Goal: Obtain resource: Download file/media

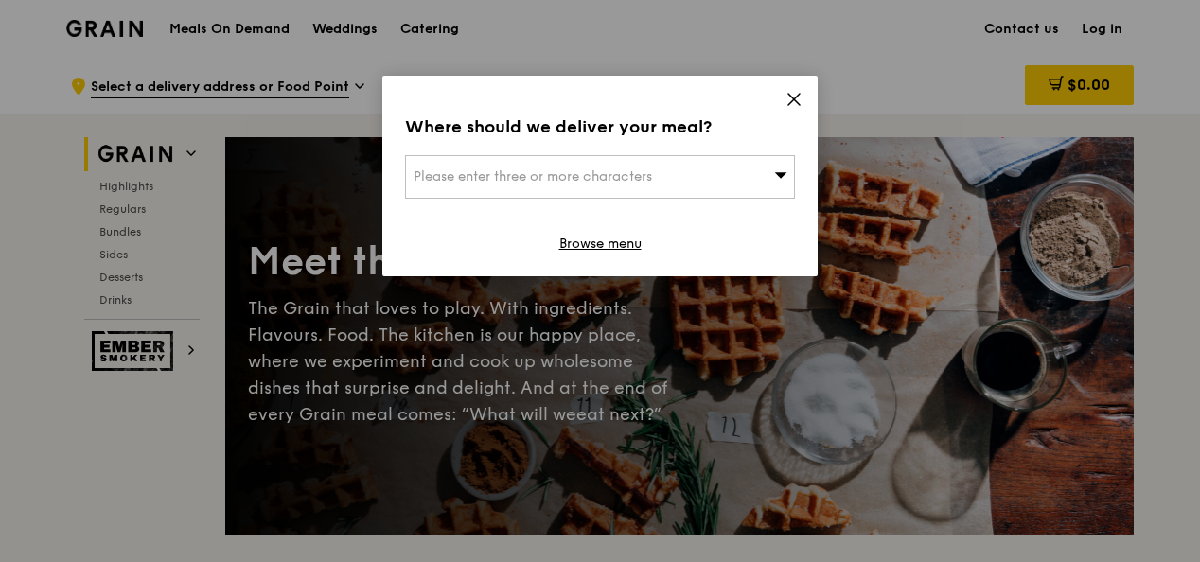
click at [801, 98] on icon at bounding box center [794, 99] width 17 height 17
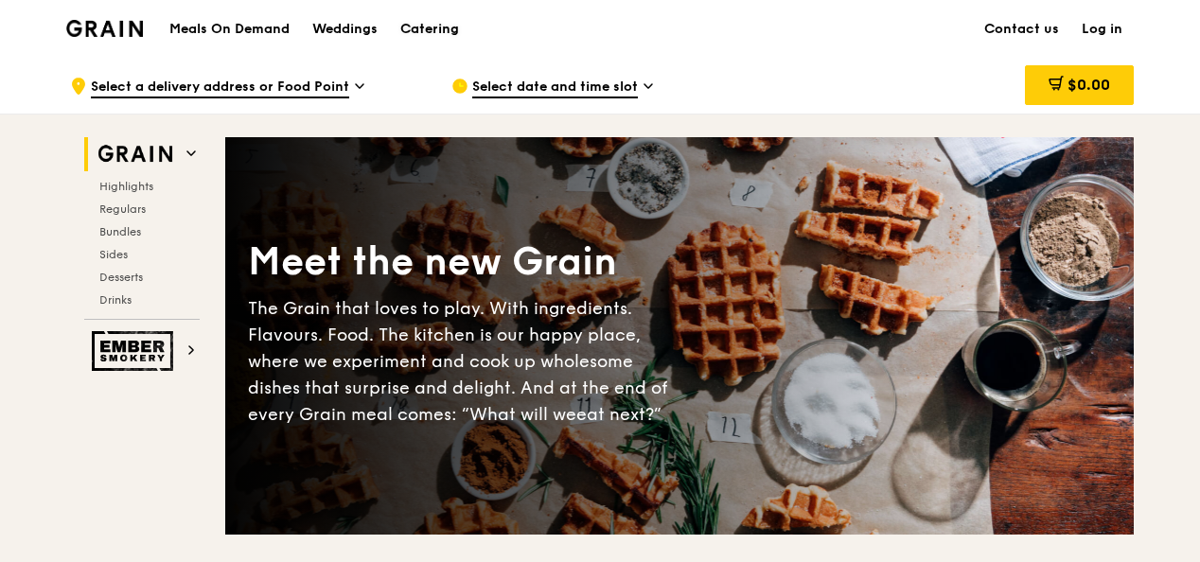
click at [449, 25] on div "Catering" at bounding box center [429, 29] width 59 height 57
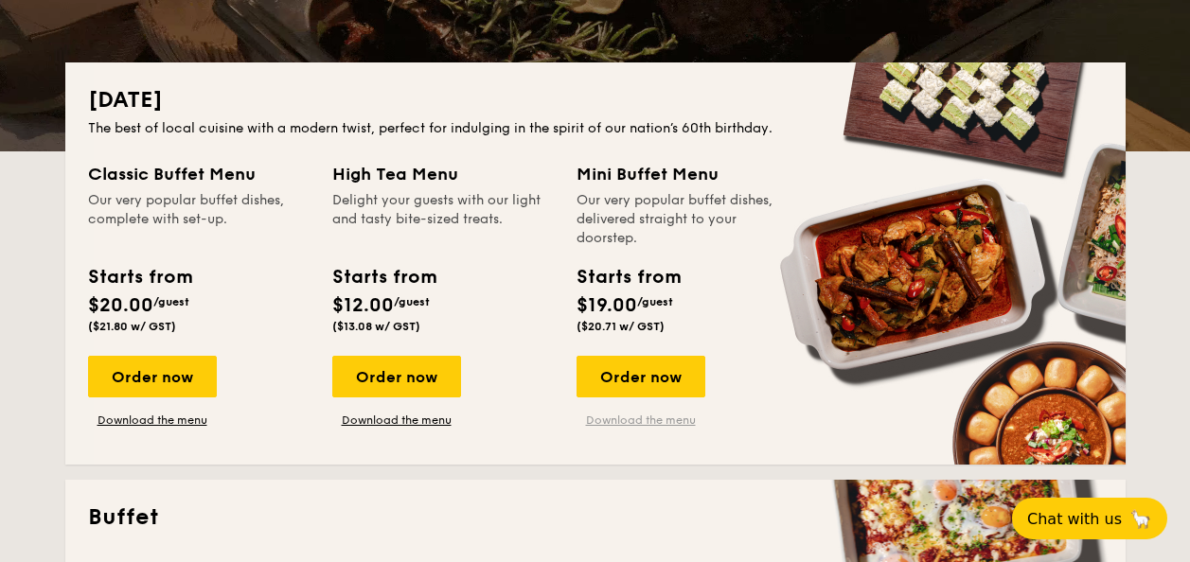
click at [678, 425] on link "Download the menu" at bounding box center [640, 420] width 129 height 15
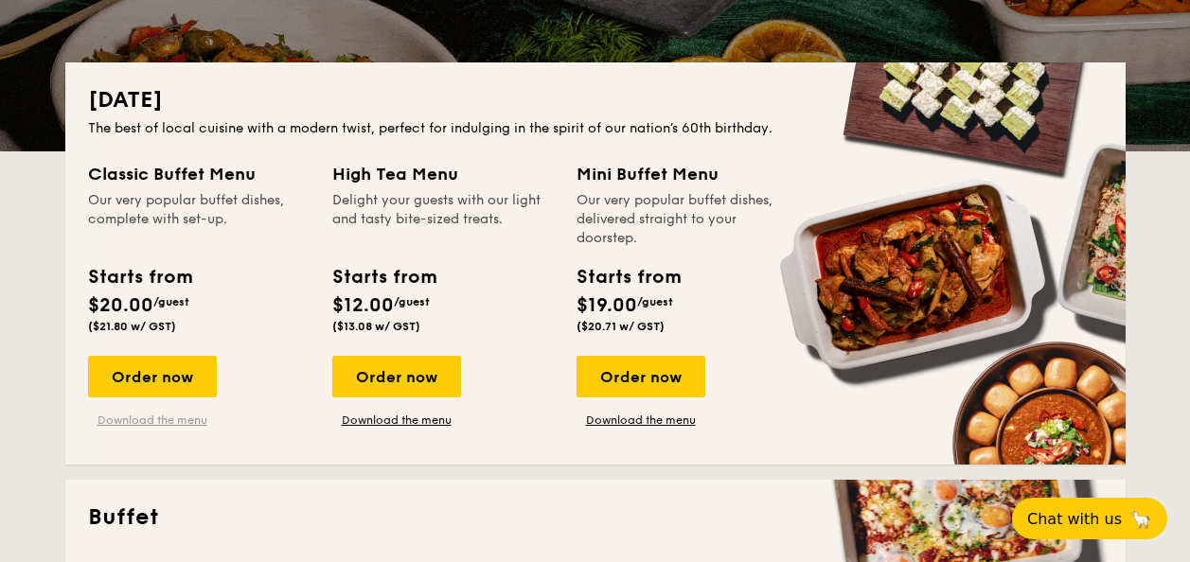
click at [197, 417] on link "Download the menu" at bounding box center [152, 420] width 129 height 15
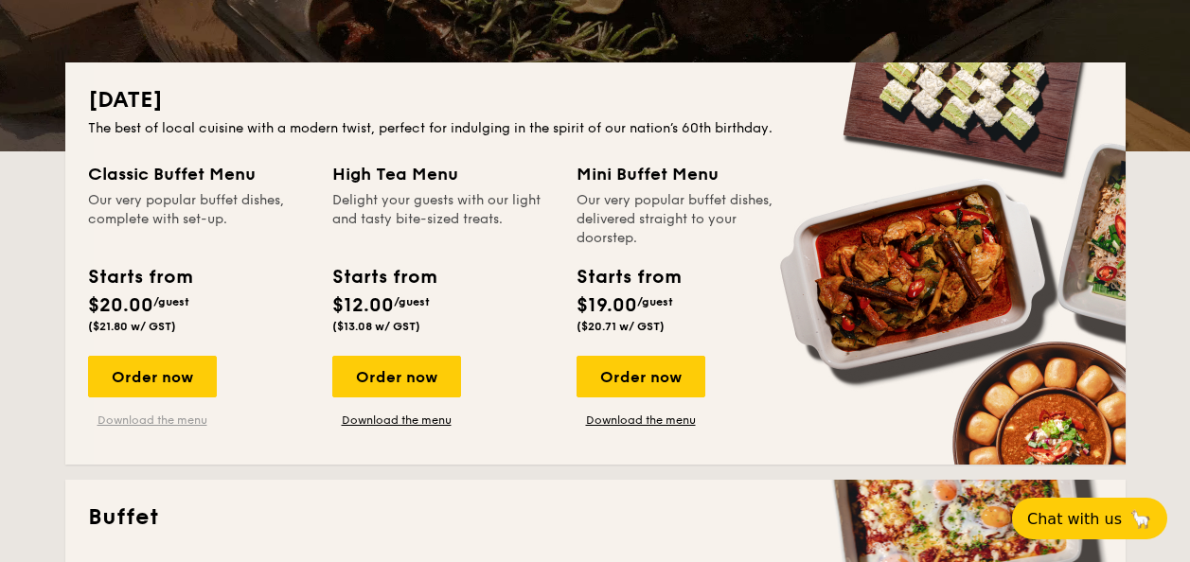
click at [195, 418] on link "Download the menu" at bounding box center [152, 420] width 129 height 15
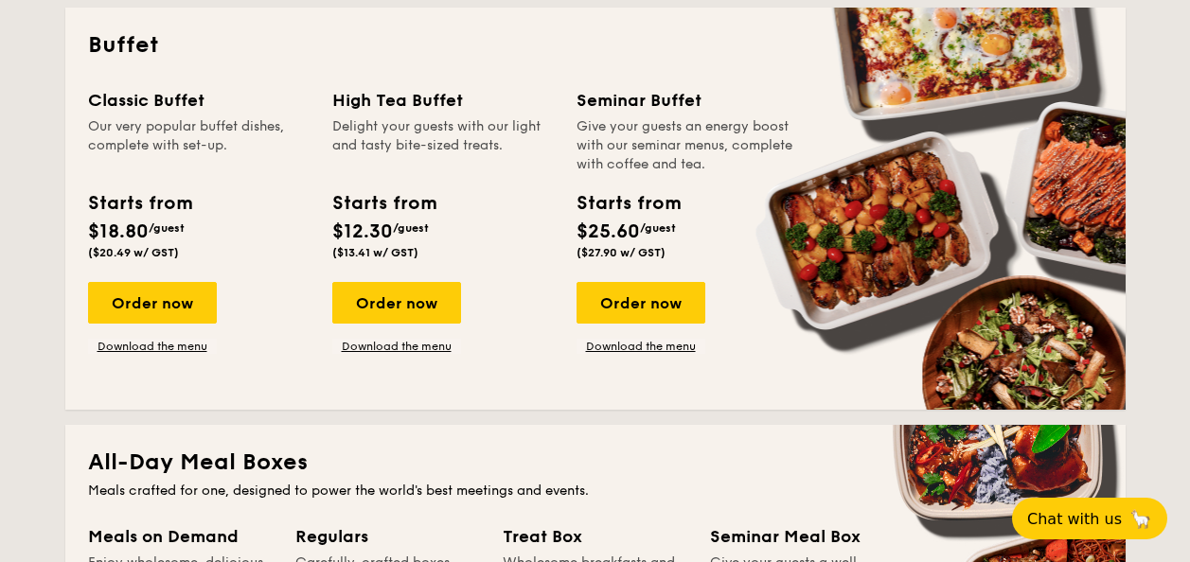
scroll to position [757, 0]
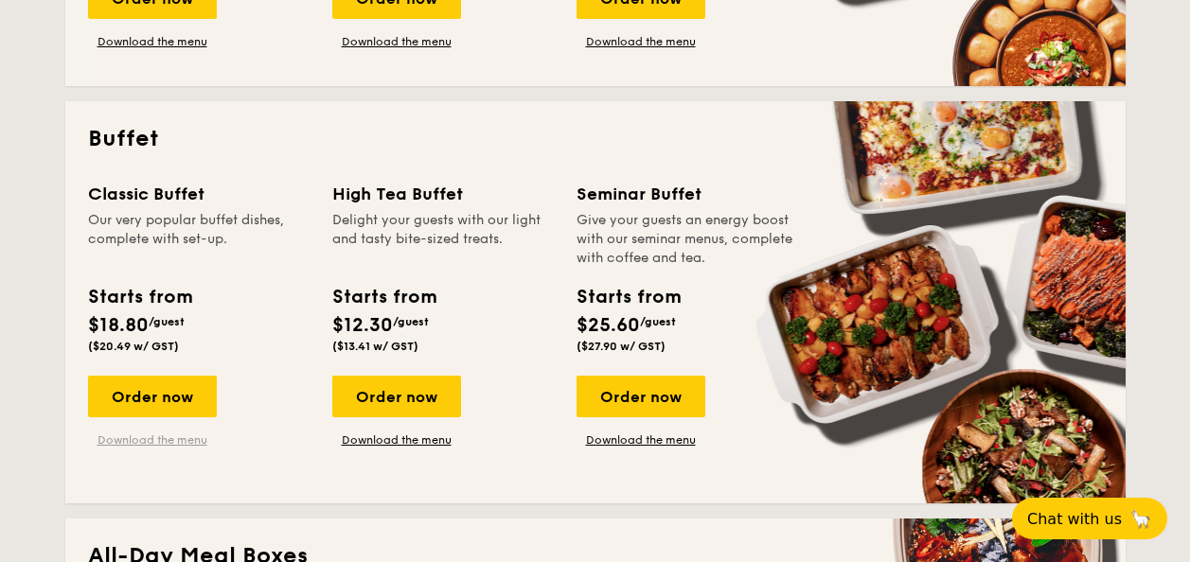
click at [189, 441] on link "Download the menu" at bounding box center [152, 440] width 129 height 15
